Goal: Information Seeking & Learning: Find specific fact

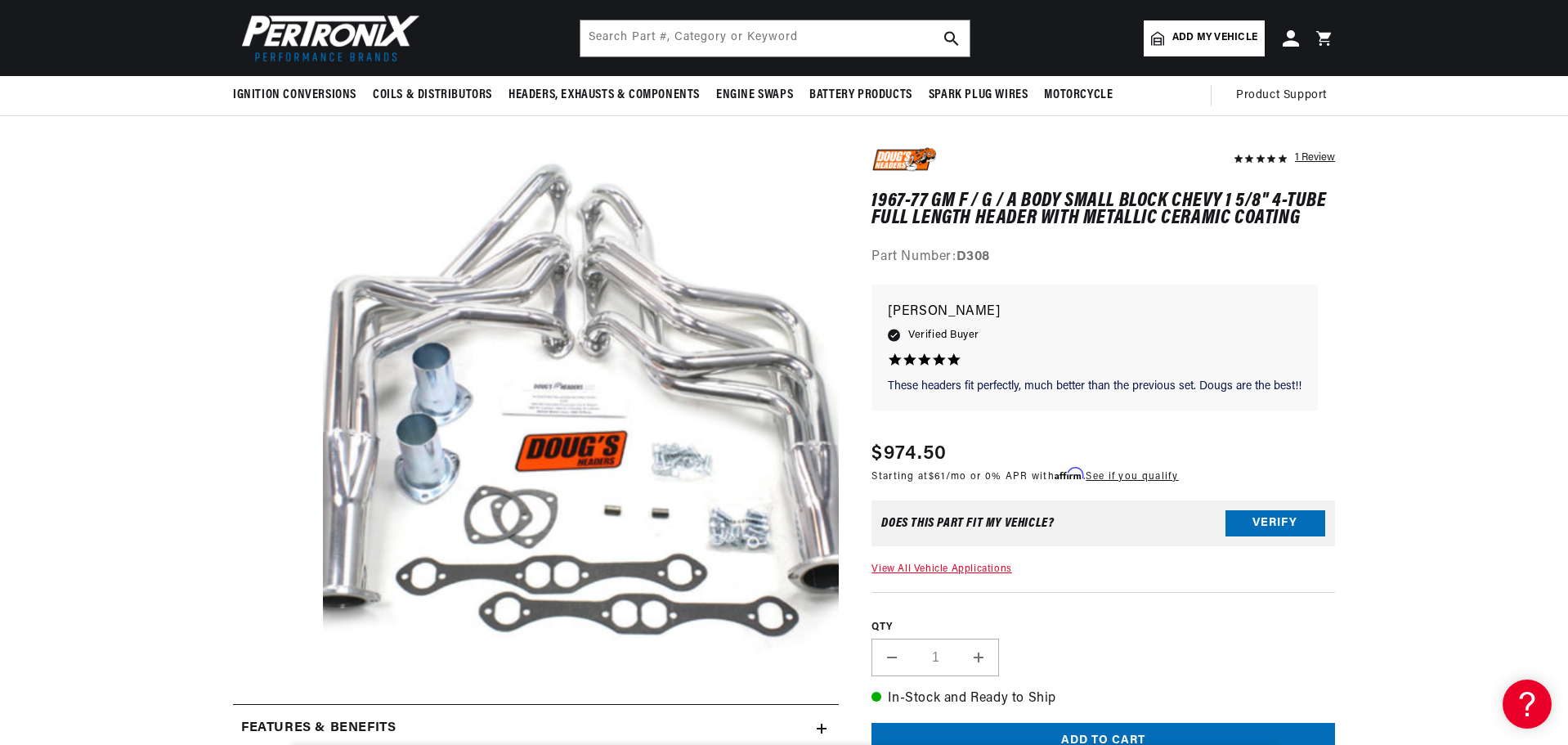
scroll to position [0, 495]
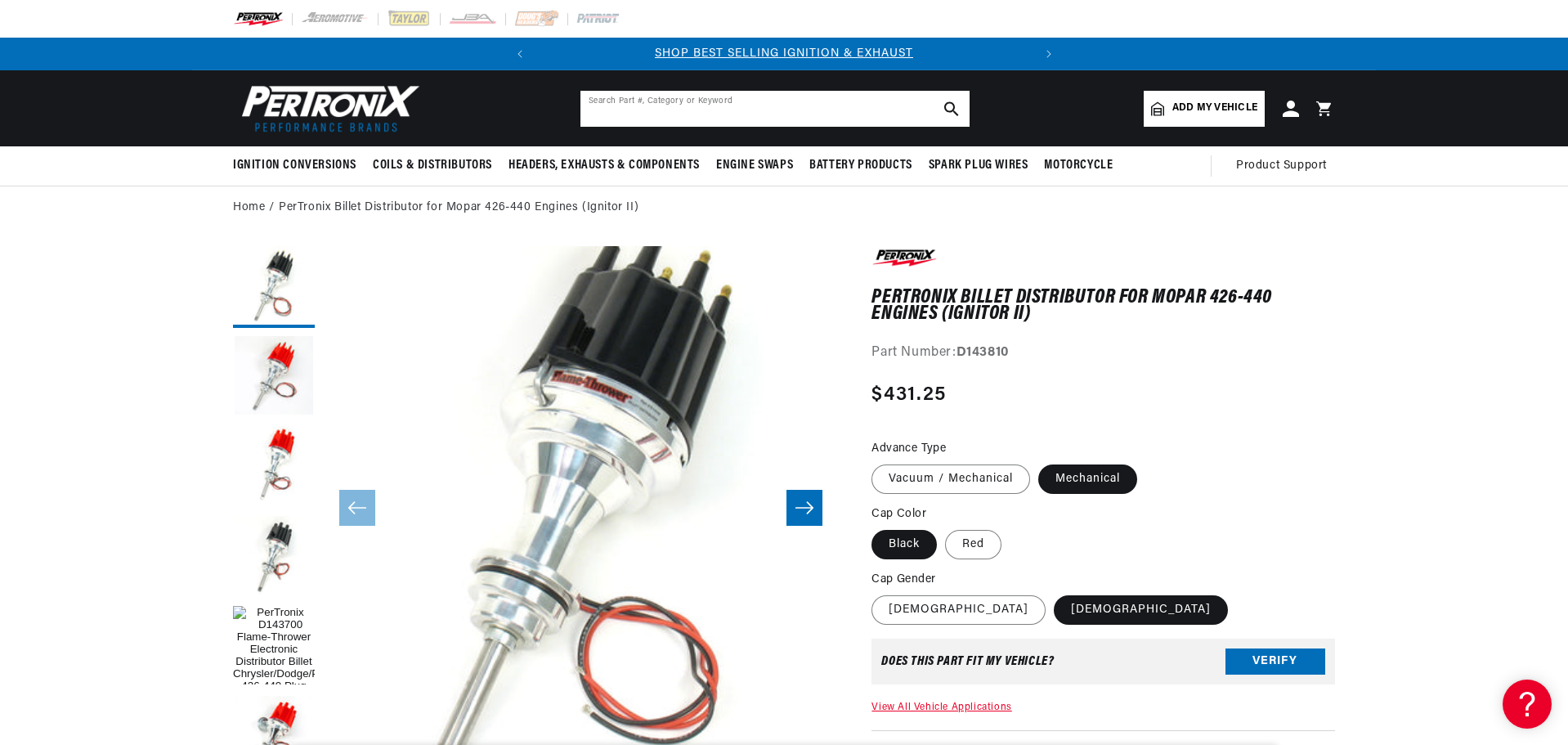
click at [725, 116] on input "text" at bounding box center [774, 109] width 389 height 36
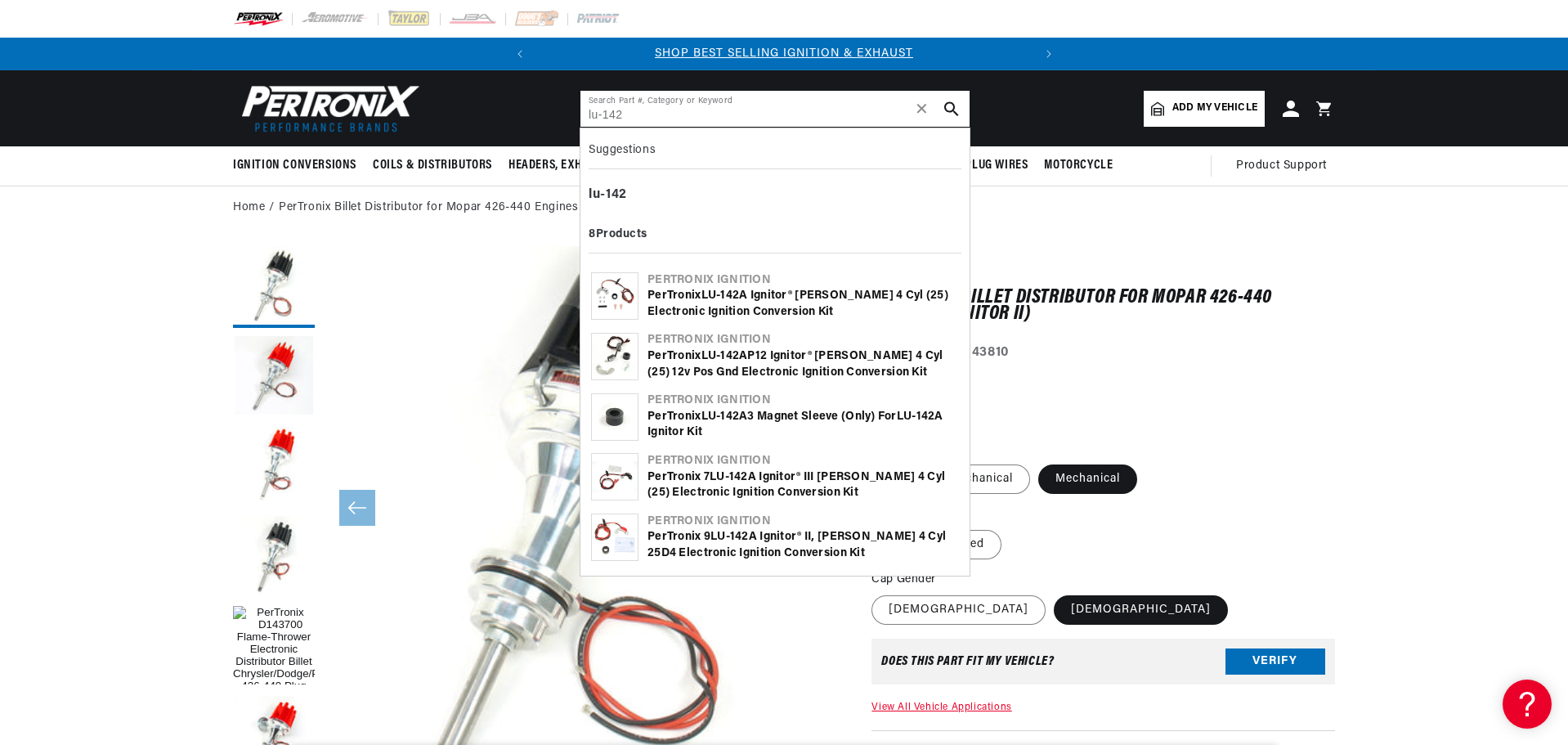
type input "lu-142"
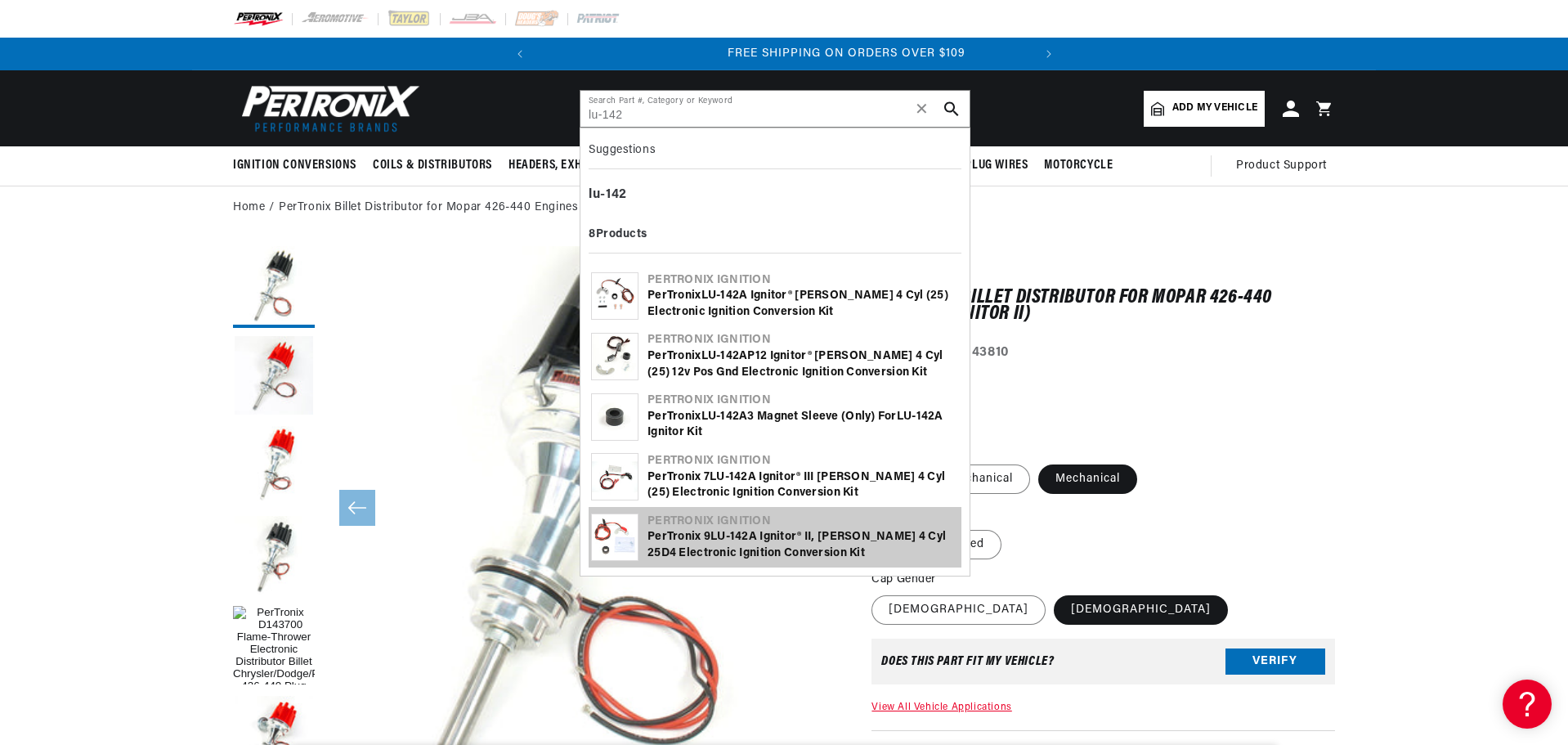
scroll to position [0, 495]
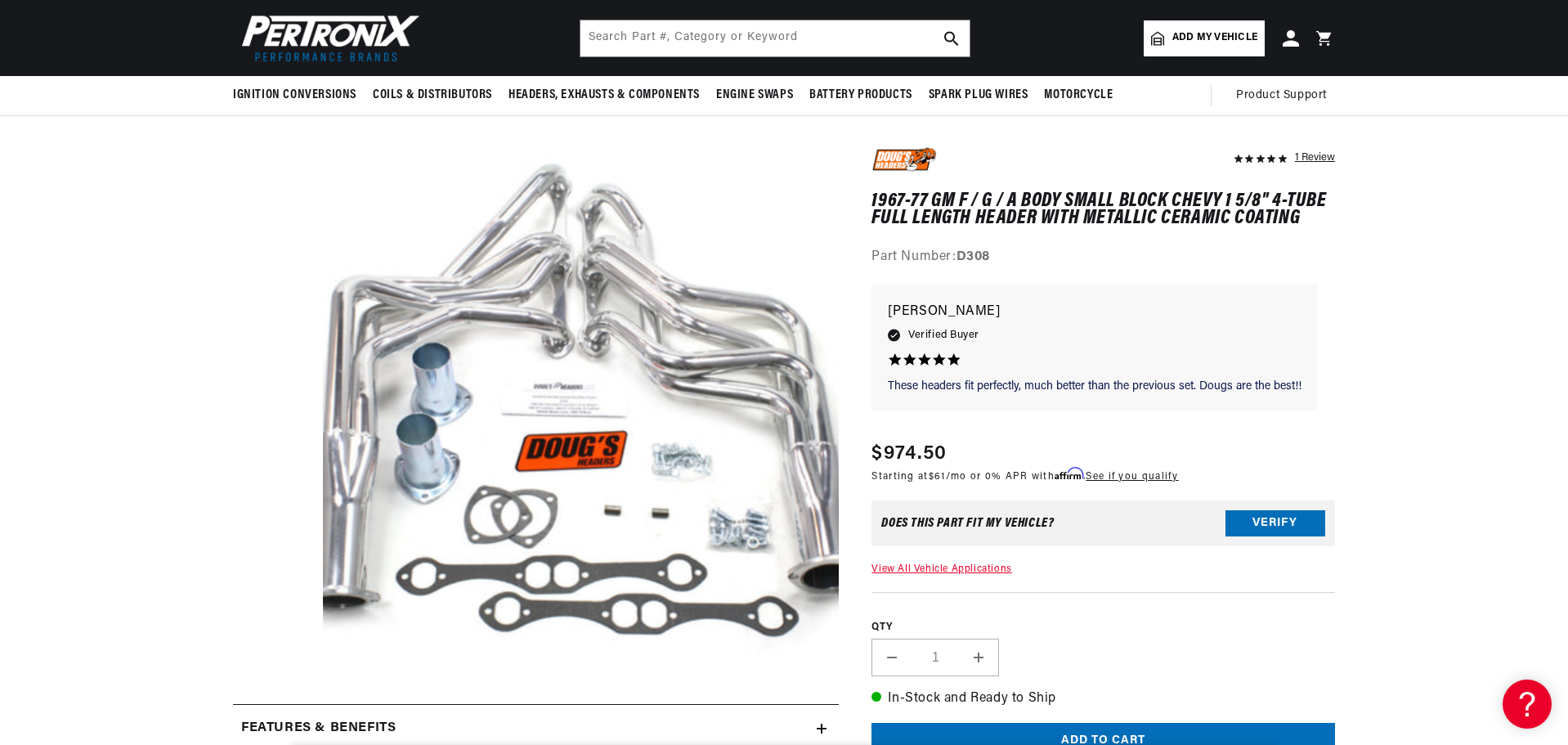
scroll to position [99, 0]
click at [709, 40] on input "text" at bounding box center [774, 38] width 389 height 36
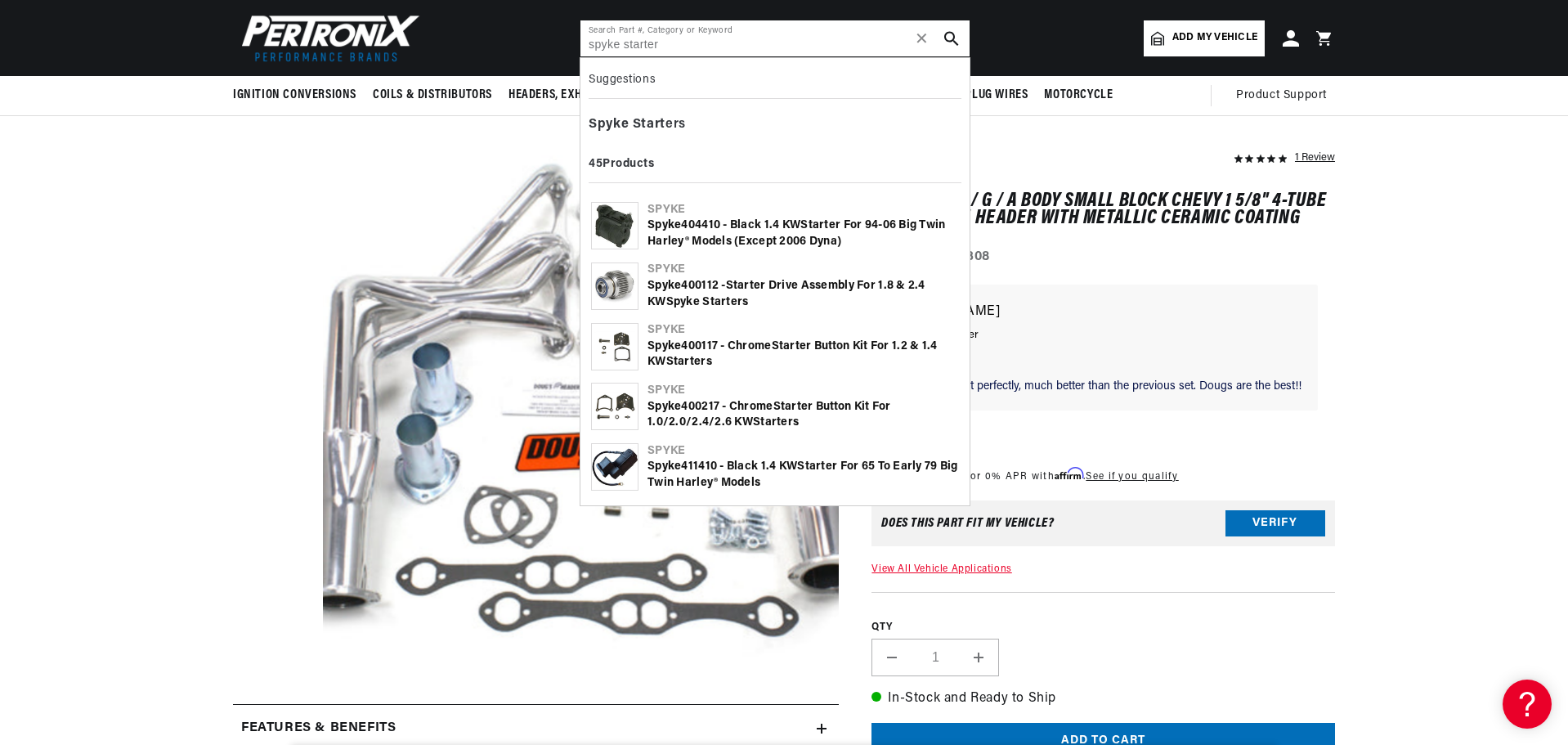
type input "spyke starter"
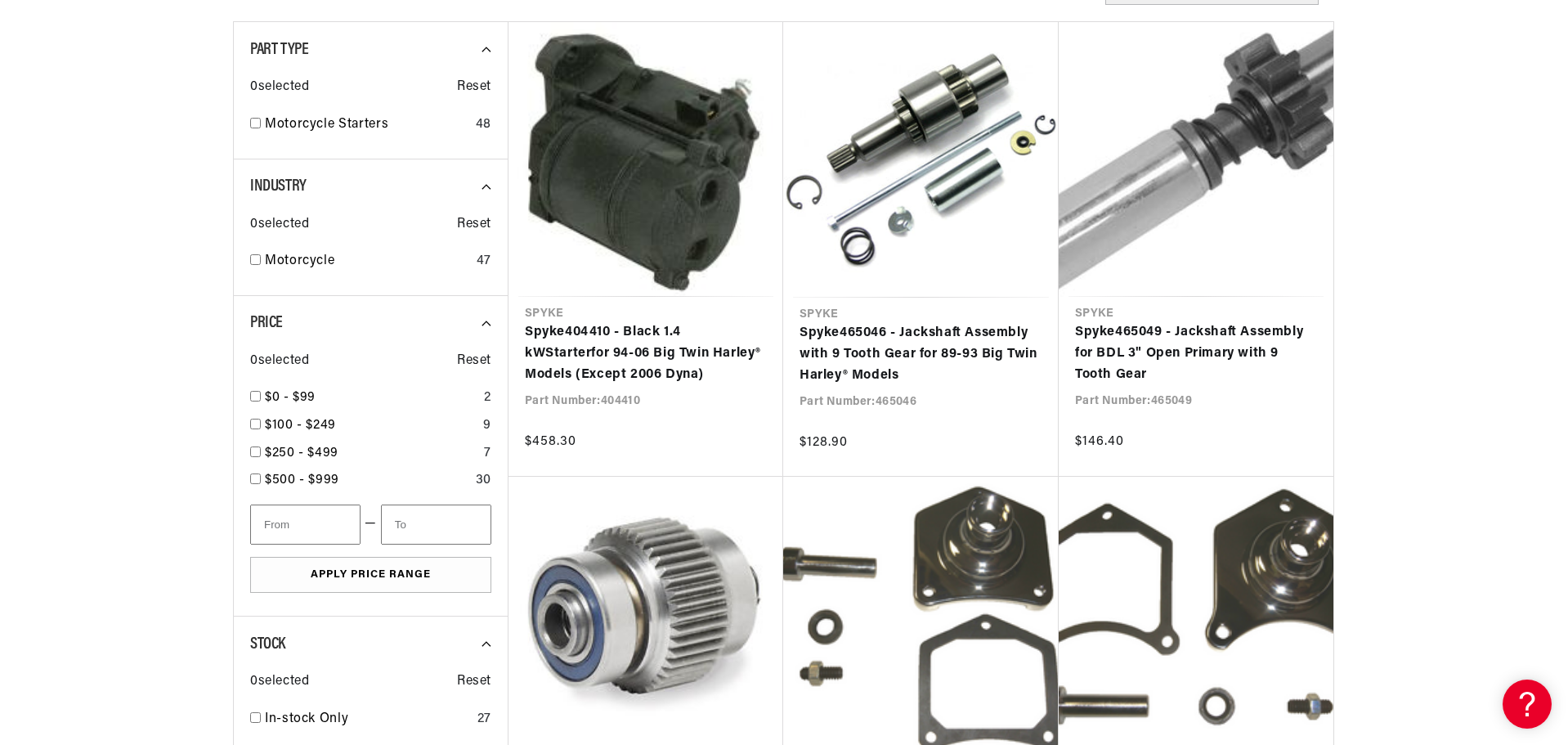
scroll to position [0, 495]
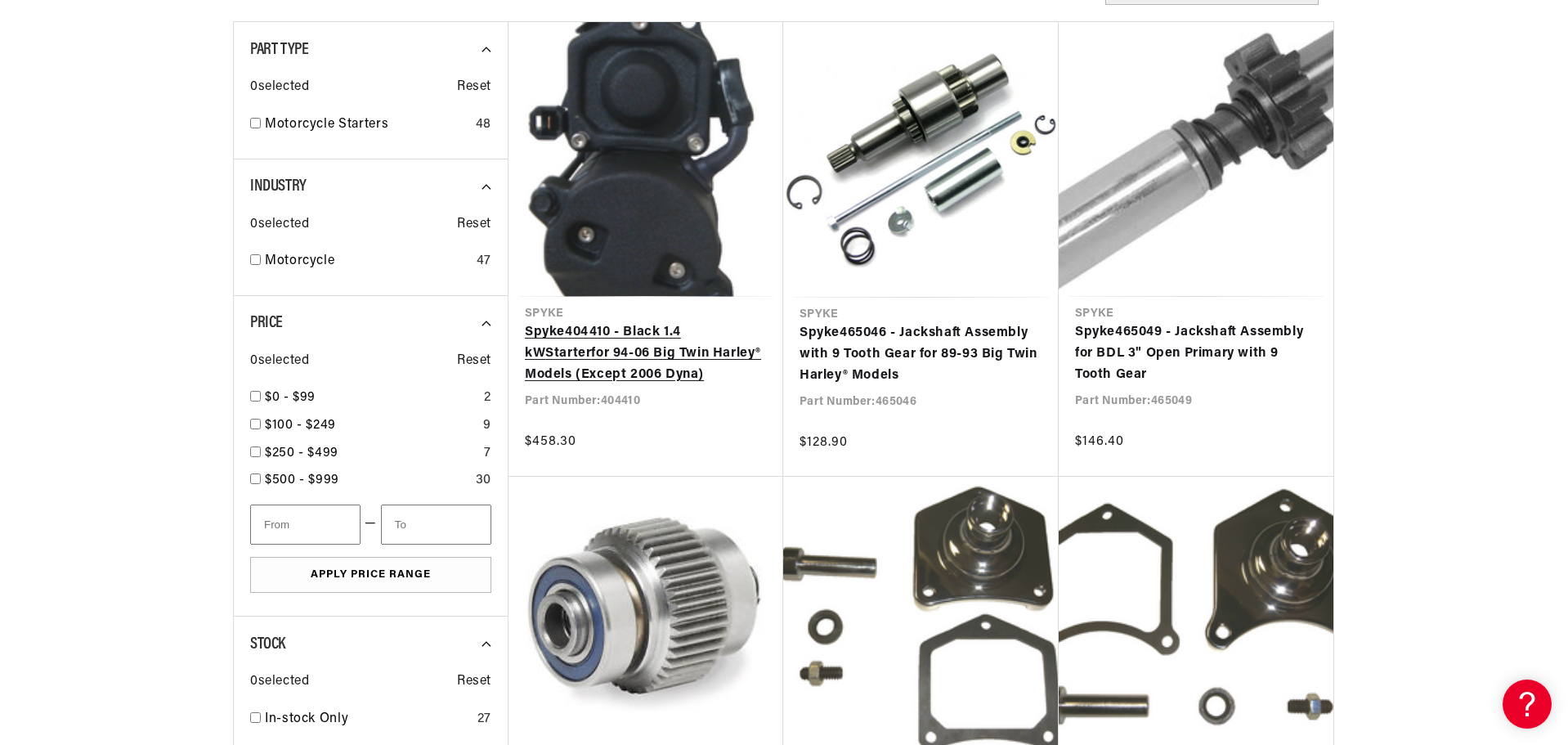
click at [680, 322] on link "Spyke 404410 - Black 1.4 kW Starter for 94-06 Big Twin Harley® Models (Except 2…" at bounding box center [645, 354] width 242 height 63
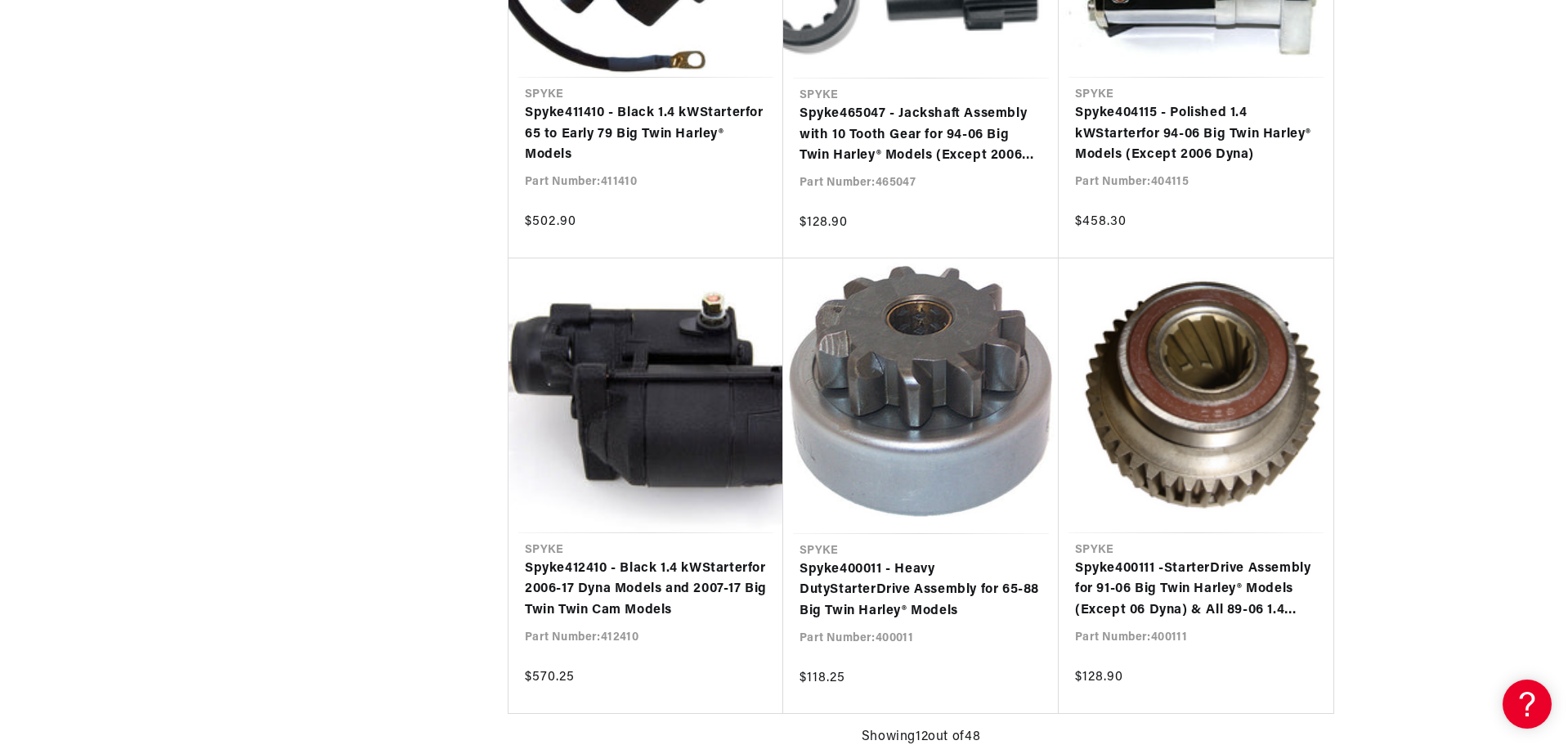
scroll to position [1390, 0]
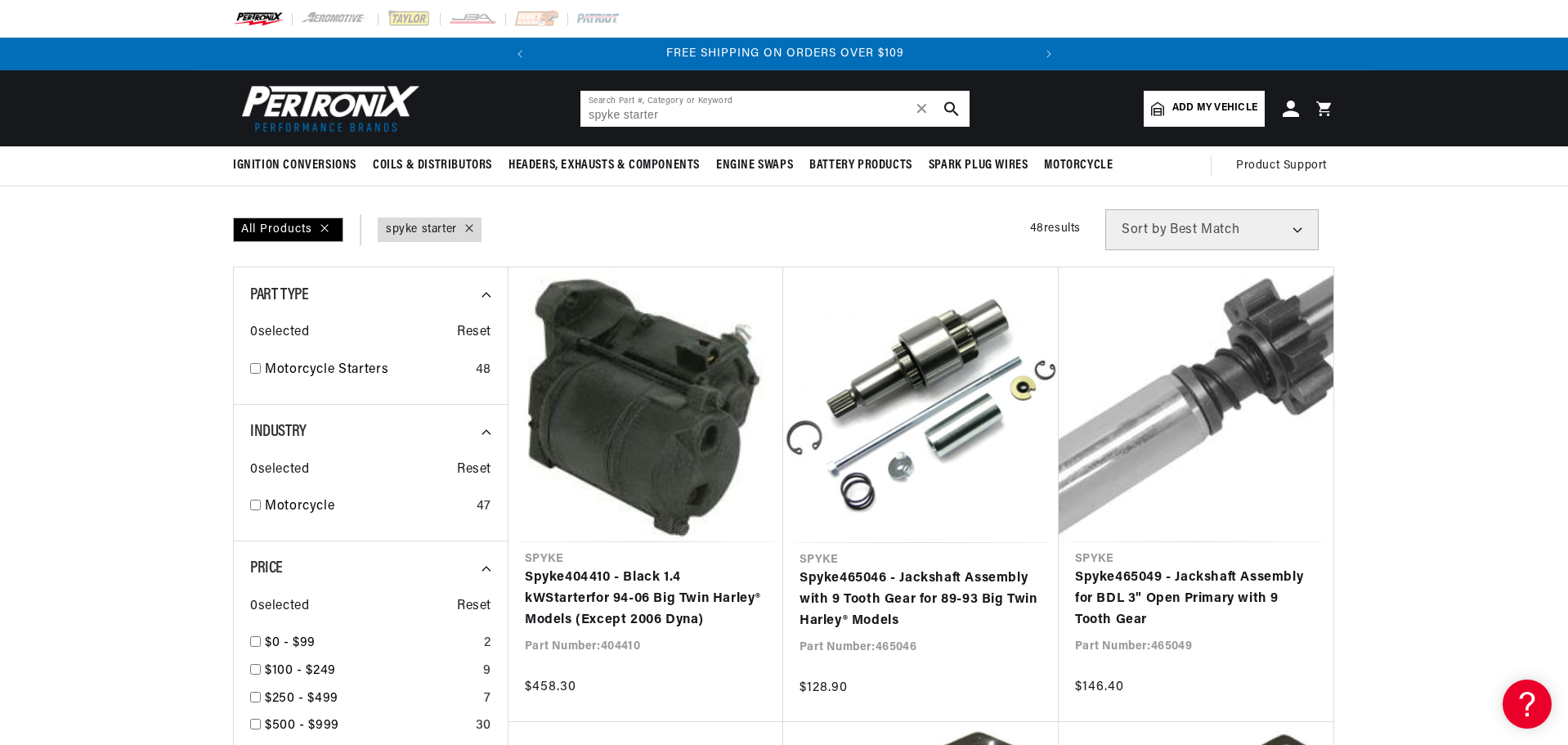
drag, startPoint x: 682, startPoint y: 108, endPoint x: 543, endPoint y: 111, distance: 139.0
click at [543, 111] on header "BETTER SEARCH RESULTS Add your vehicle's year, make, and model to find parts be…" at bounding box center [784, 108] width 1183 height 76
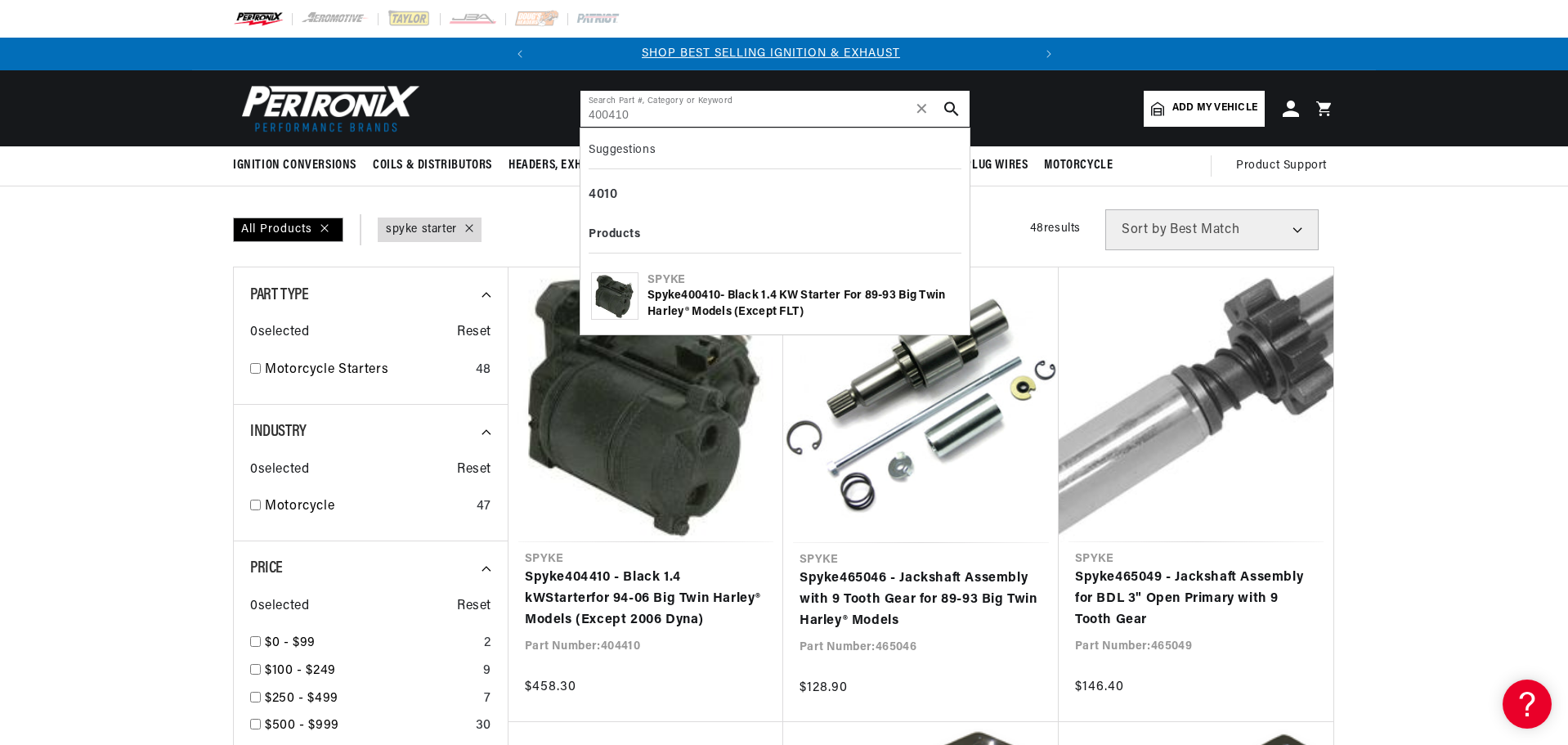
scroll to position [0, 1]
type input "400410"
click at [698, 290] on b "400410" at bounding box center [700, 295] width 40 height 13
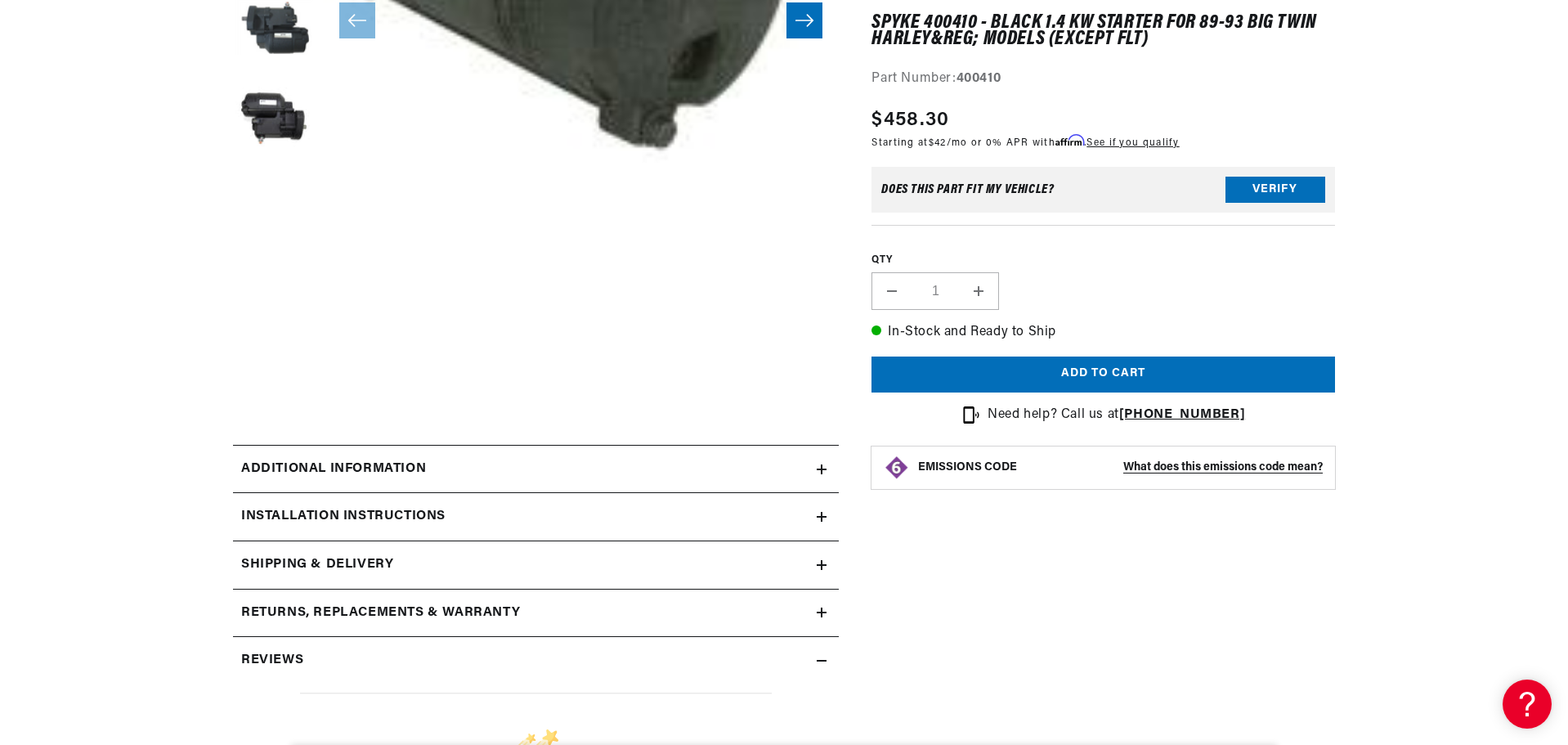
scroll to position [818, 0]
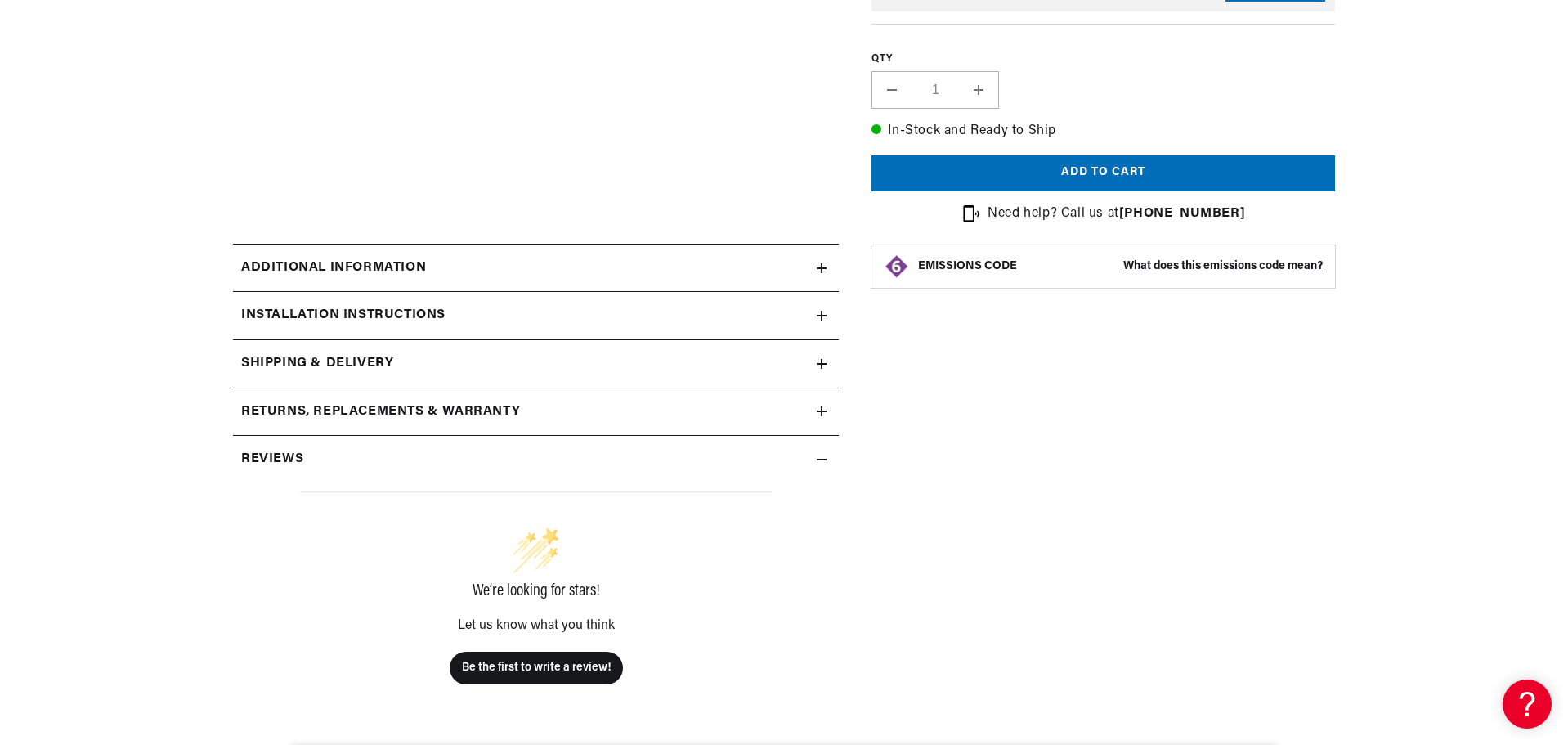
click at [816, 409] on icon at bounding box center [822, 412] width 10 height 10
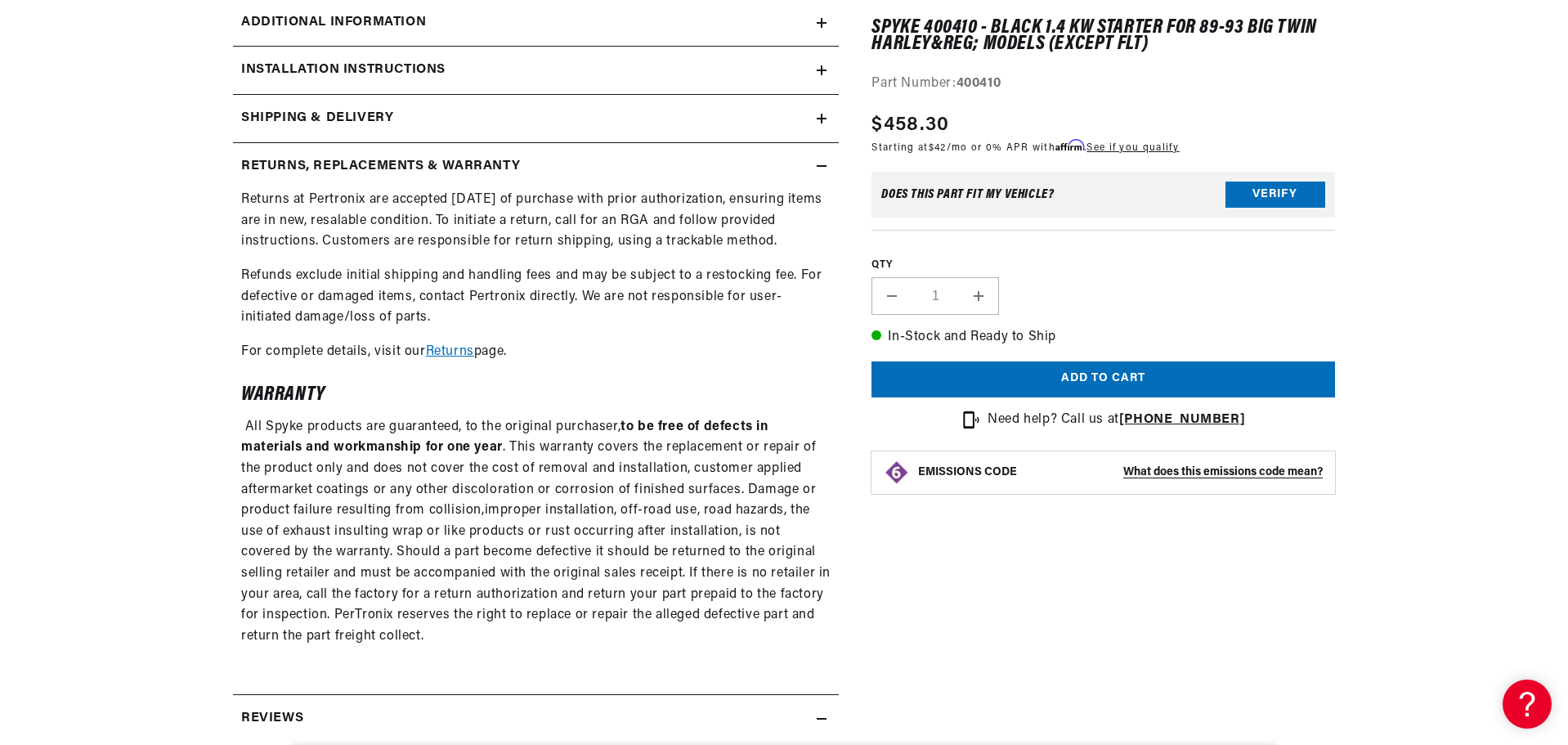
scroll to position [0, 0]
drag, startPoint x: 923, startPoint y: 25, endPoint x: 977, endPoint y: 31, distance: 54.3
click at [977, 31] on h1 "Spyke 400410 - Black 1.4 kW Starter for 89-93 Big Twin Harley&reg; Models (Exce…" at bounding box center [1102, 36] width 463 height 34
copy h1 "400410"
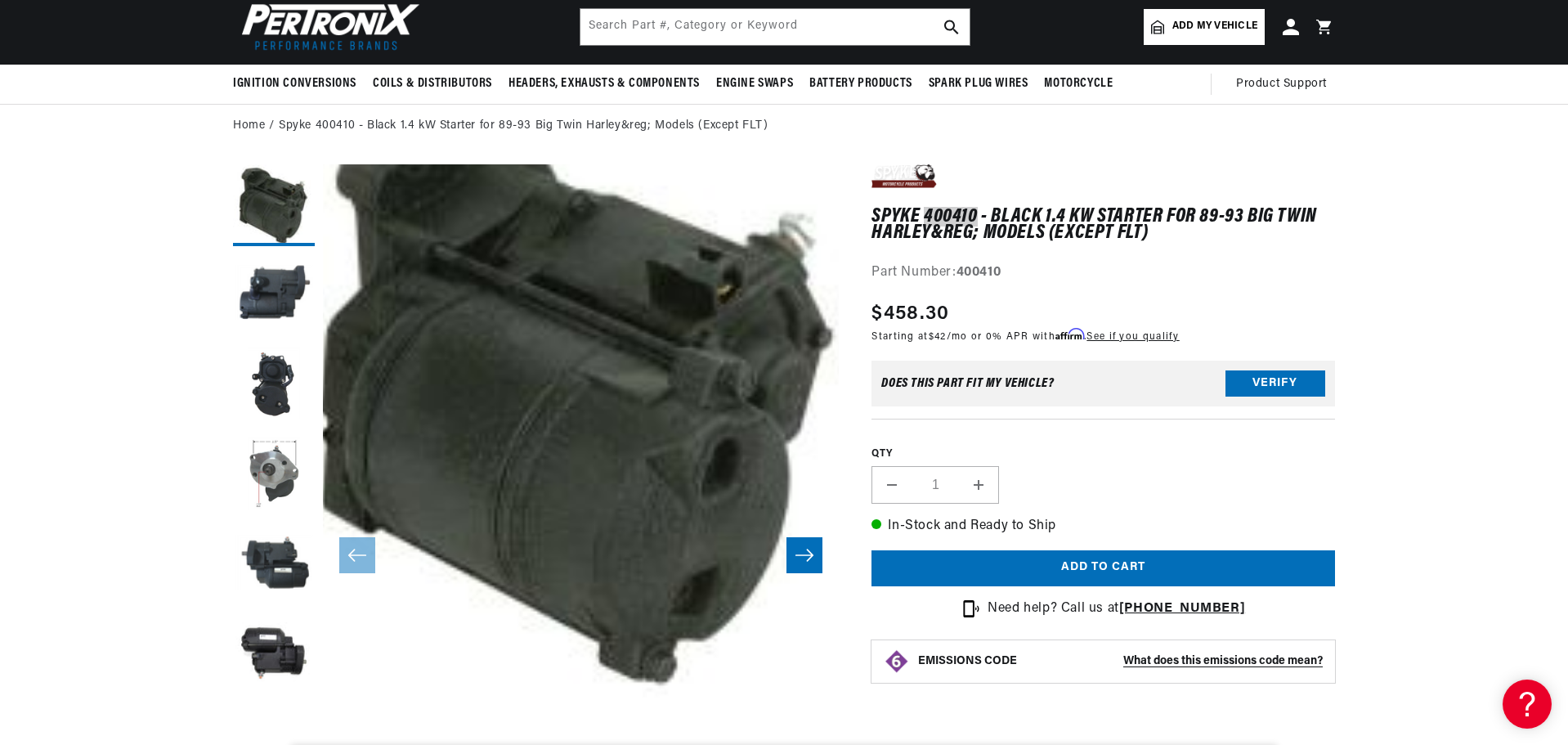
scroll to position [0, 495]
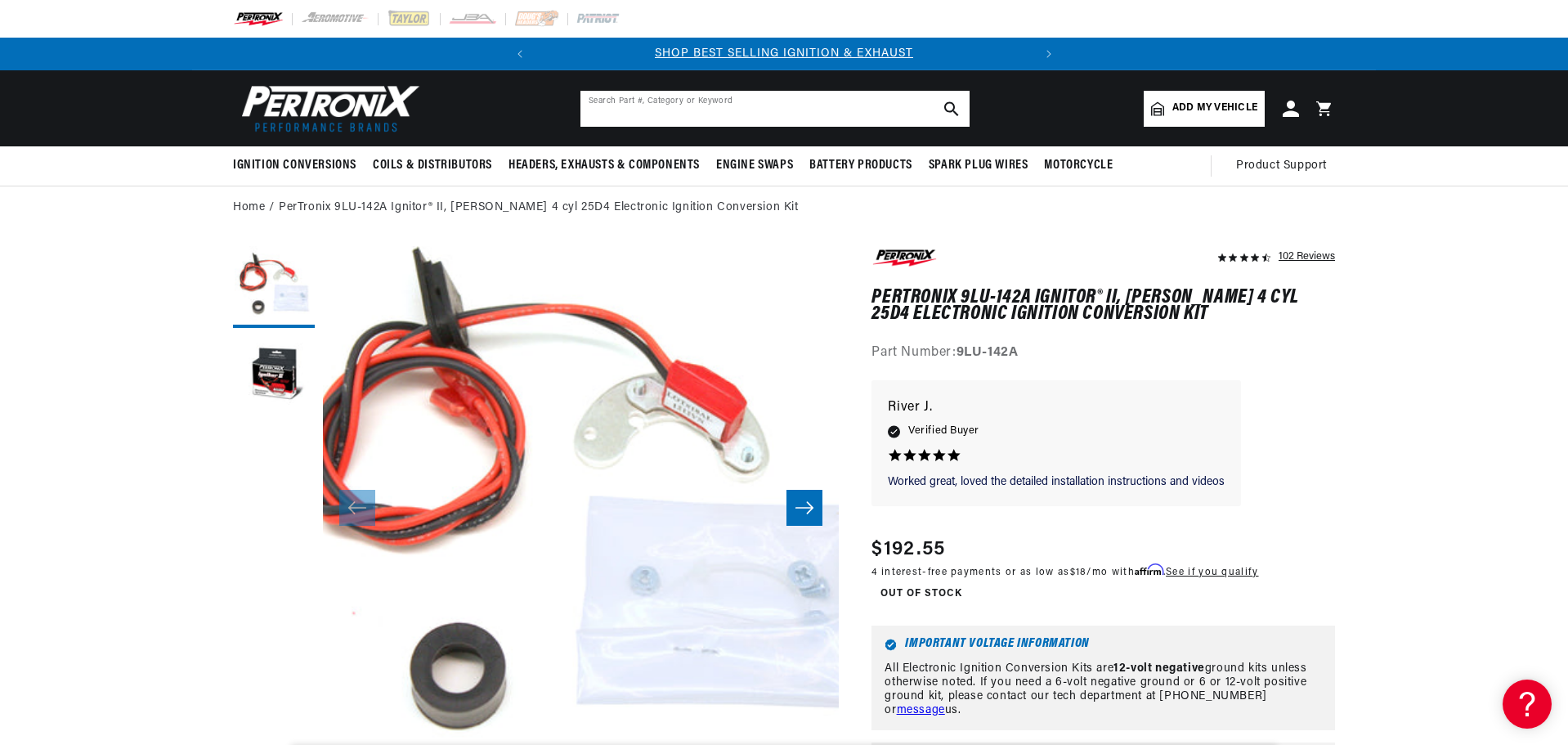
drag, startPoint x: 692, startPoint y: 108, endPoint x: 699, endPoint y: 102, distance: 9.2
click at [692, 108] on input "text" at bounding box center [774, 109] width 389 height 36
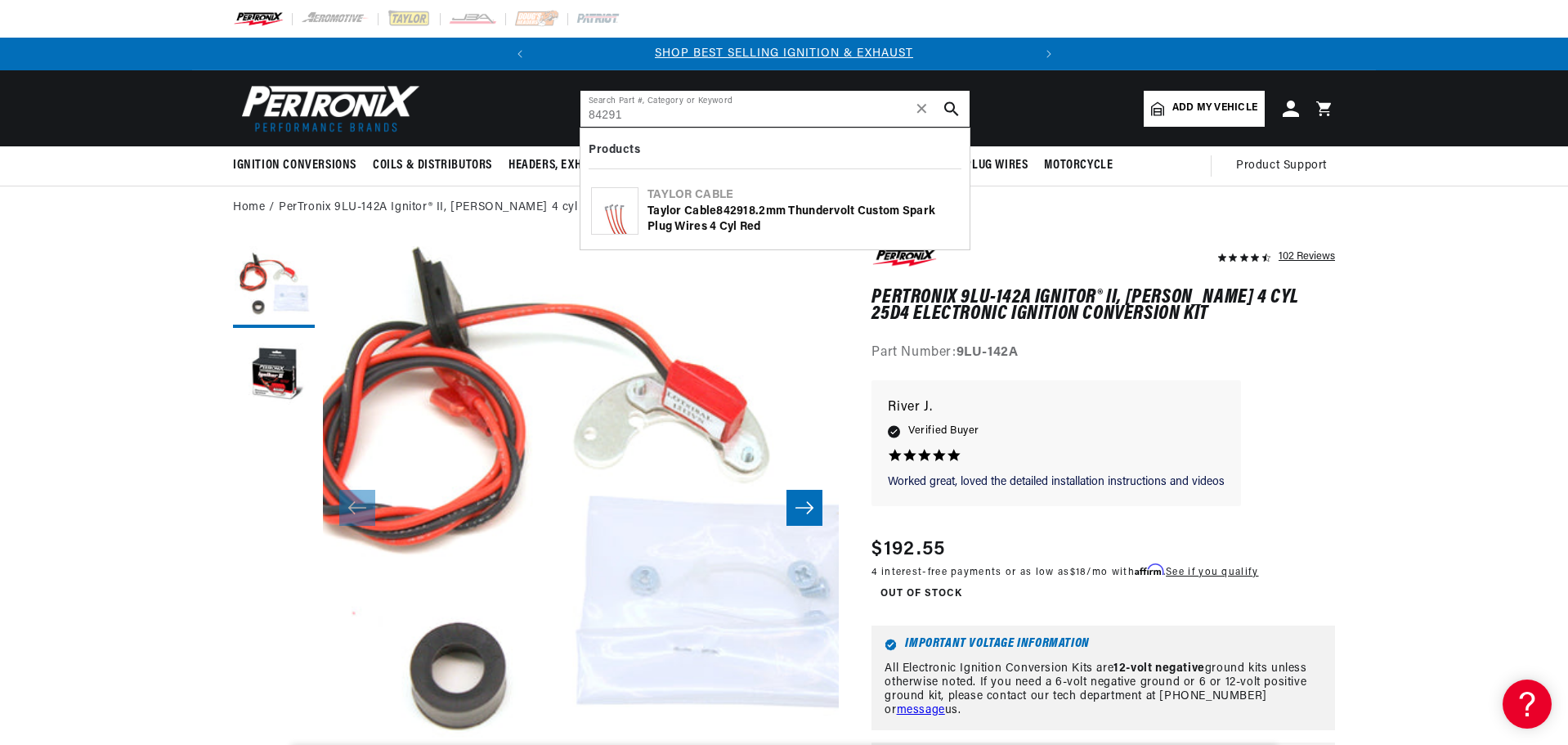
type input "84291"
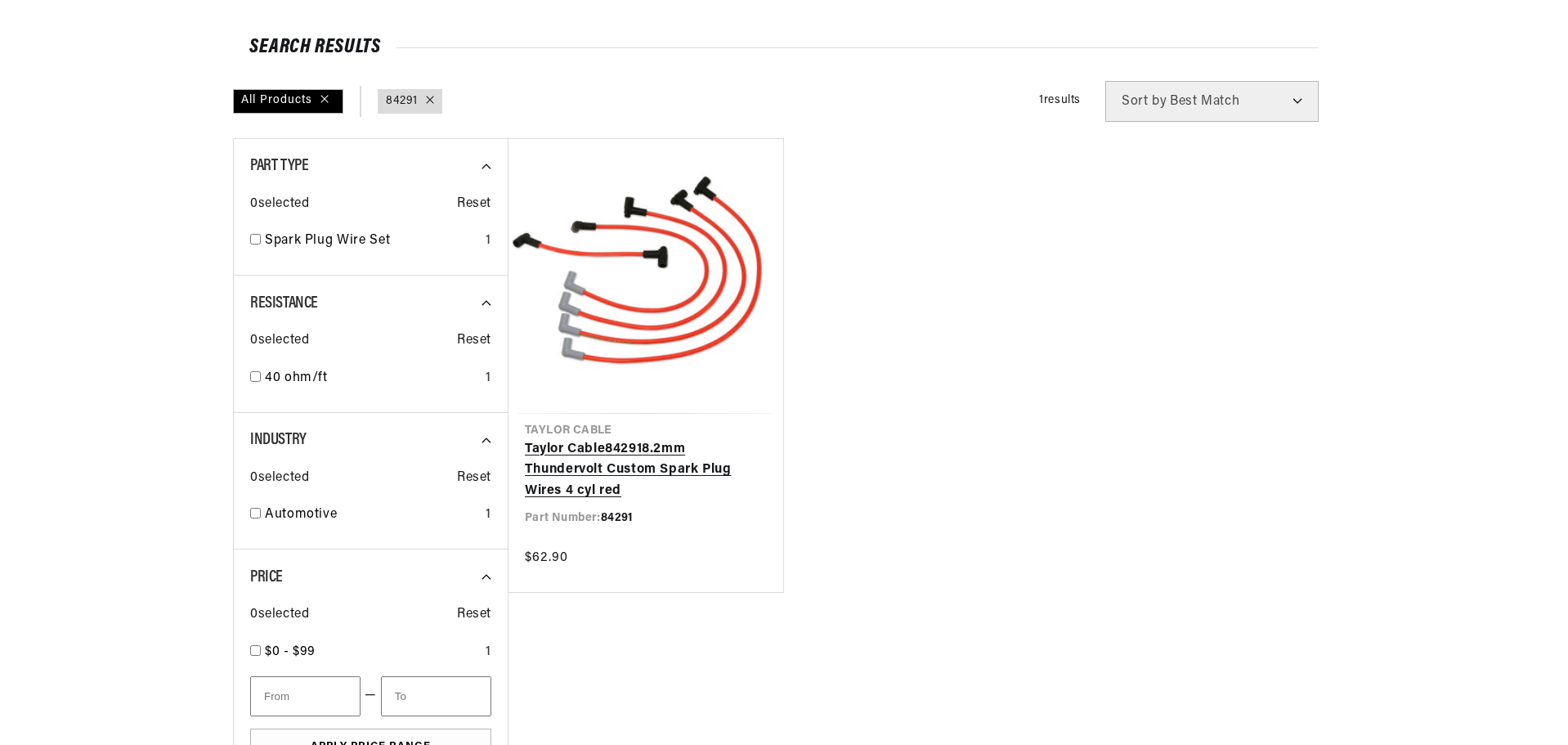
scroll to position [246, 0]
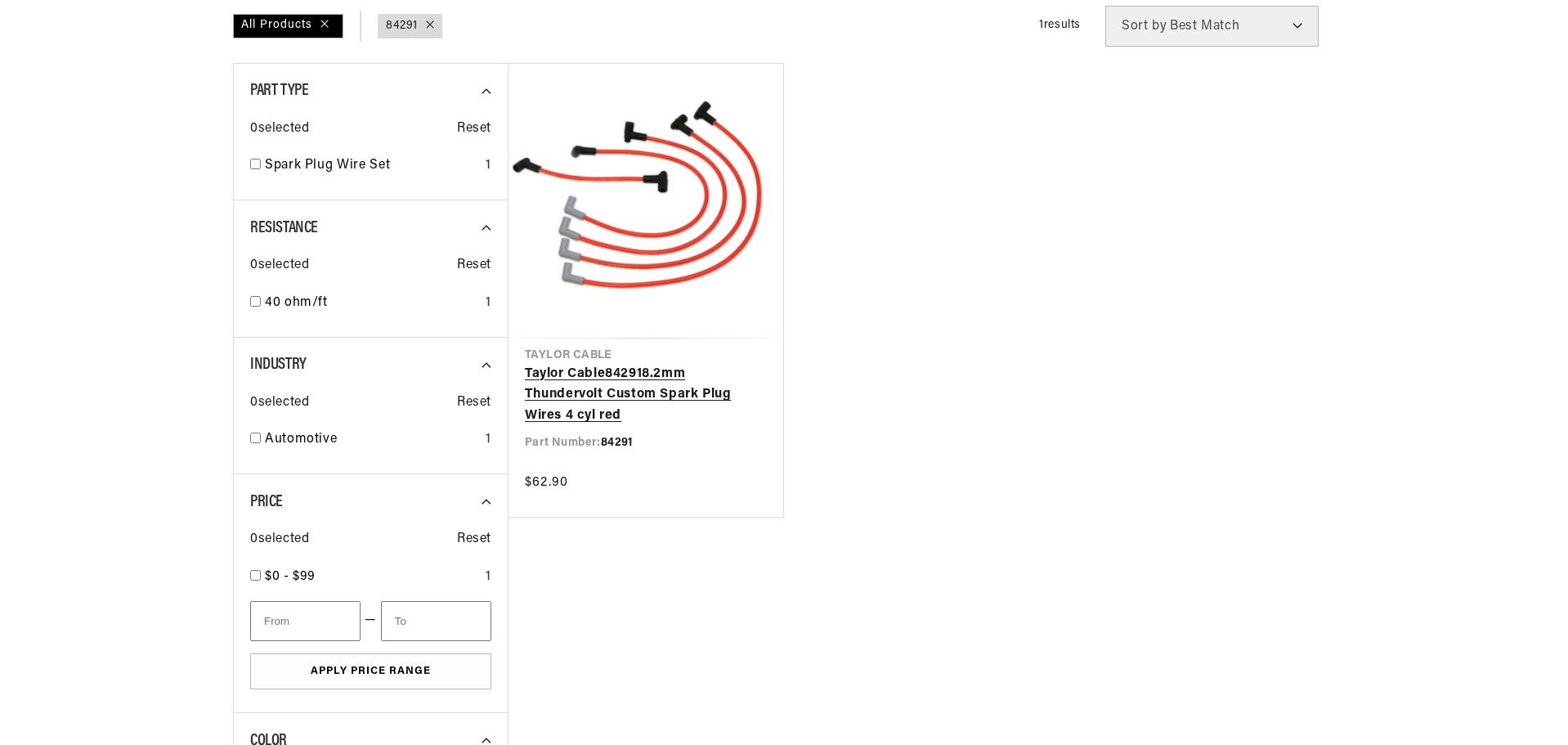
click at [666, 364] on link "[PERSON_NAME] Cable 84291 8.2mm Thundervolt Custom Spark Plug Wires 4 cyl red" at bounding box center [645, 395] width 242 height 63
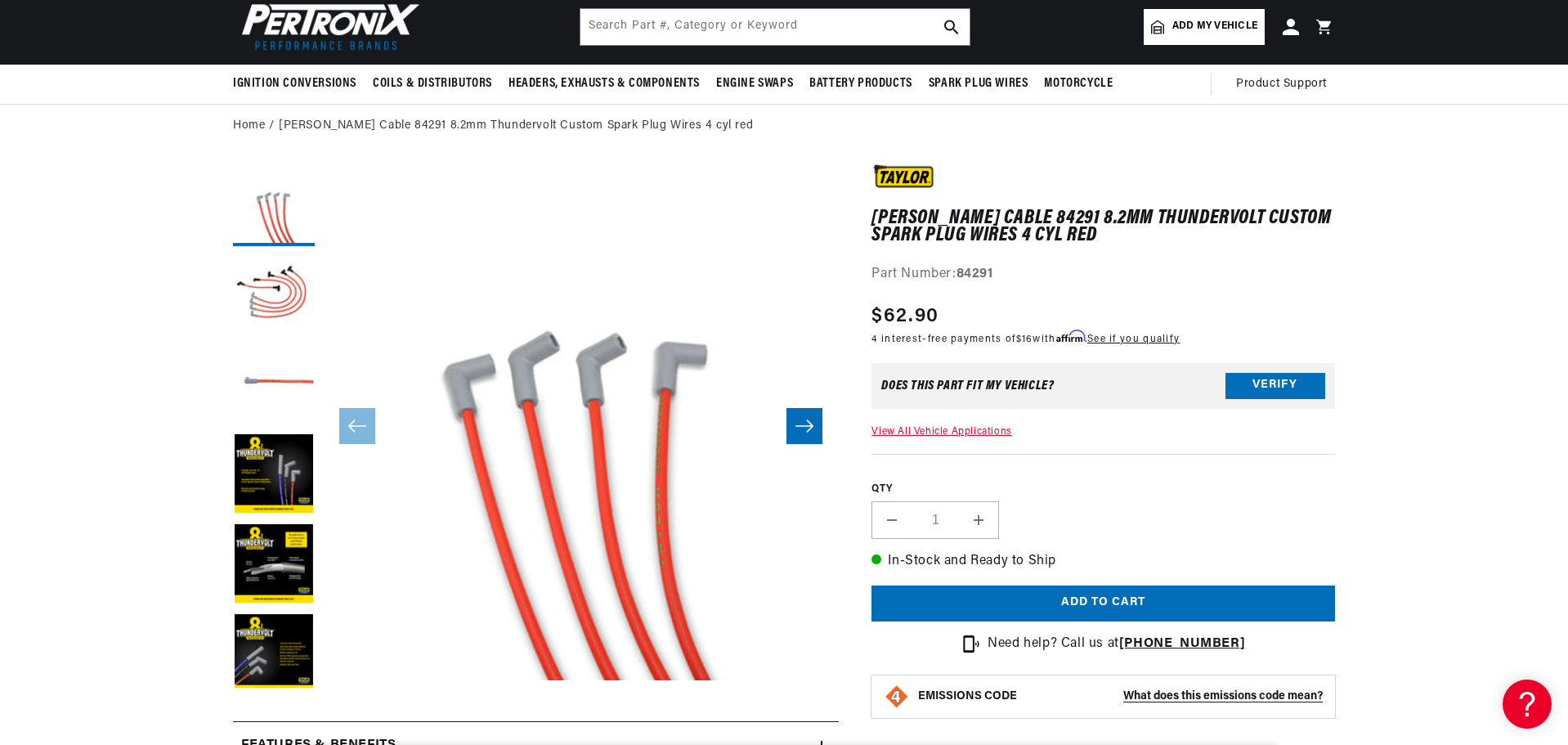
scroll to position [0, 495]
